Goal: Information Seeking & Learning: Stay updated

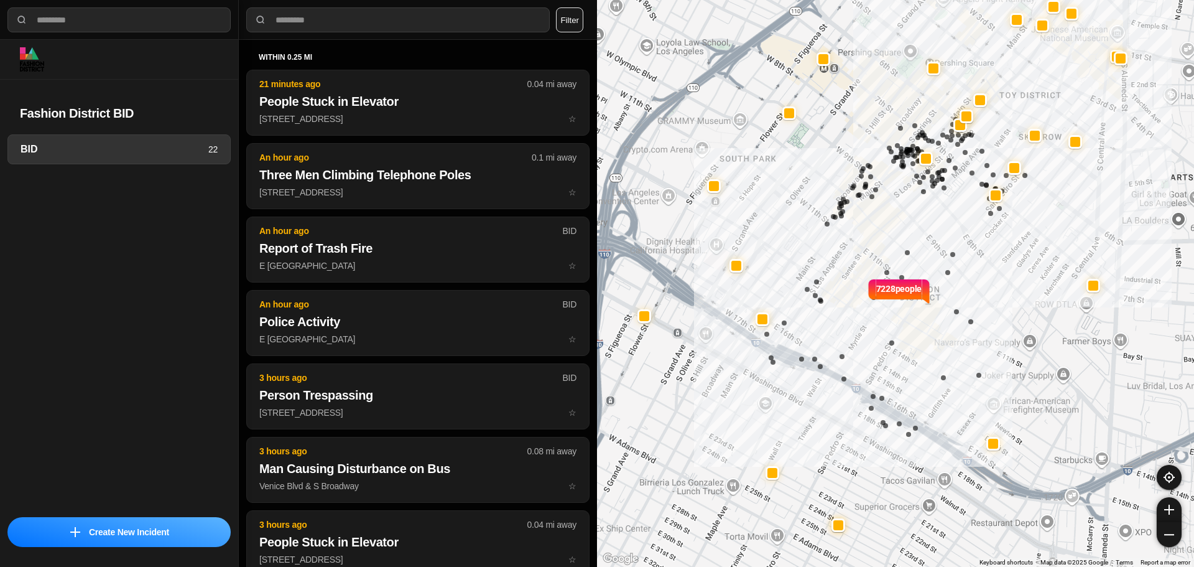
select select "*"
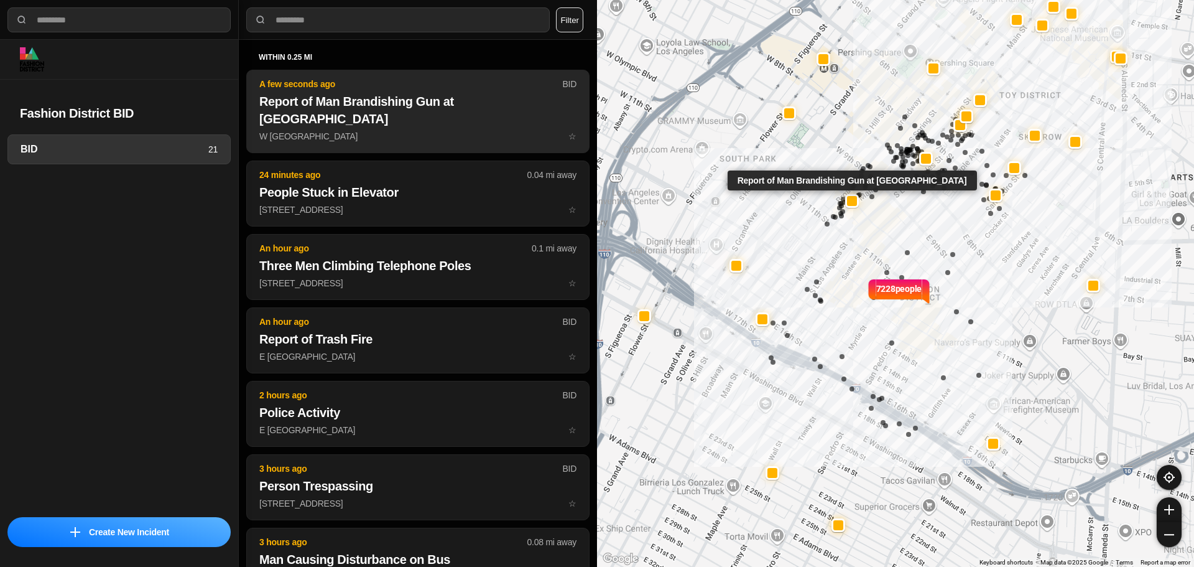
click at [287, 106] on h2 "Report of Man Brandishing Gun at [GEOGRAPHIC_DATA]" at bounding box center [417, 110] width 317 height 35
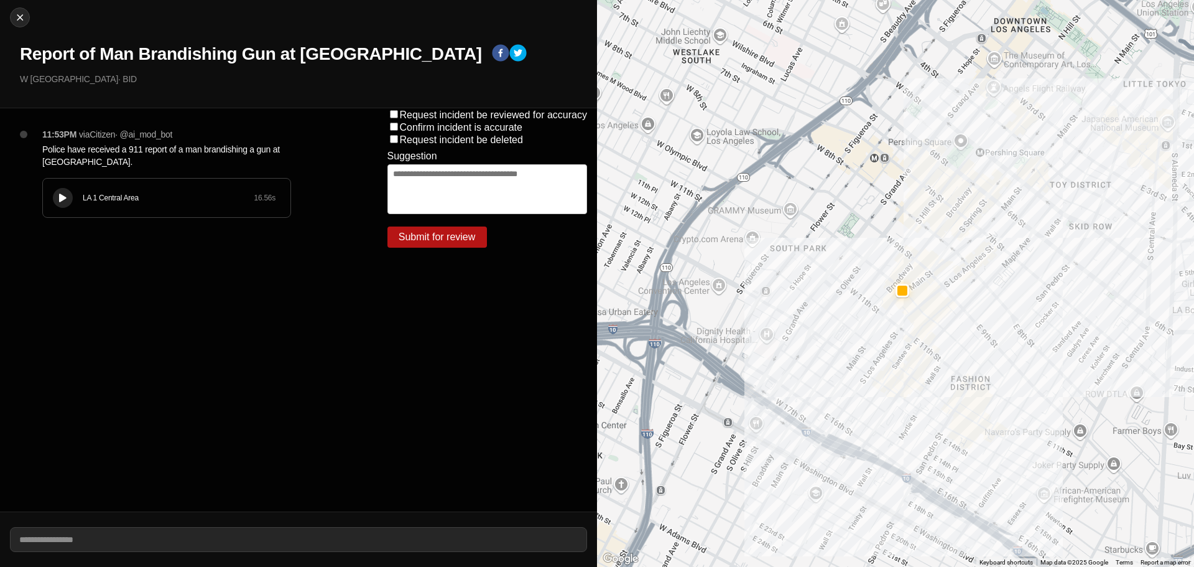
click at [169, 193] on div "LA 1 Central Area" at bounding box center [168, 198] width 171 height 10
